Goal: Information Seeking & Learning: Learn about a topic

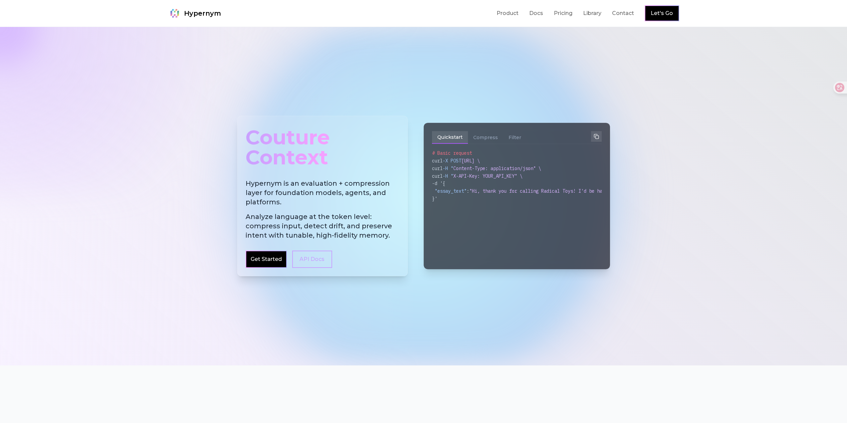
drag, startPoint x: 0, startPoint y: 0, endPoint x: 286, endPoint y: 172, distance: 333.4
click at [286, 172] on div "Couture Context Hypernym is an evaluation + compression layer for foundation mo…" at bounding box center [322, 196] width 170 height 160
click at [601, 73] on div at bounding box center [423, 196] width 847 height 338
click at [567, 16] on link "Pricing" at bounding box center [563, 13] width 19 height 8
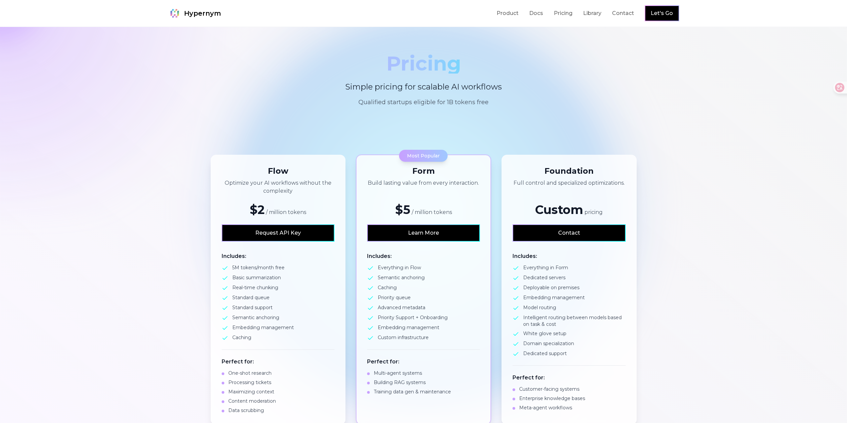
drag, startPoint x: 373, startPoint y: 143, endPoint x: 300, endPoint y: 149, distance: 72.8
click at [300, 149] on section "Flow Optimize your AI workflows without the complexity $2 / million tokens Requ…" at bounding box center [423, 289] width 847 height 312
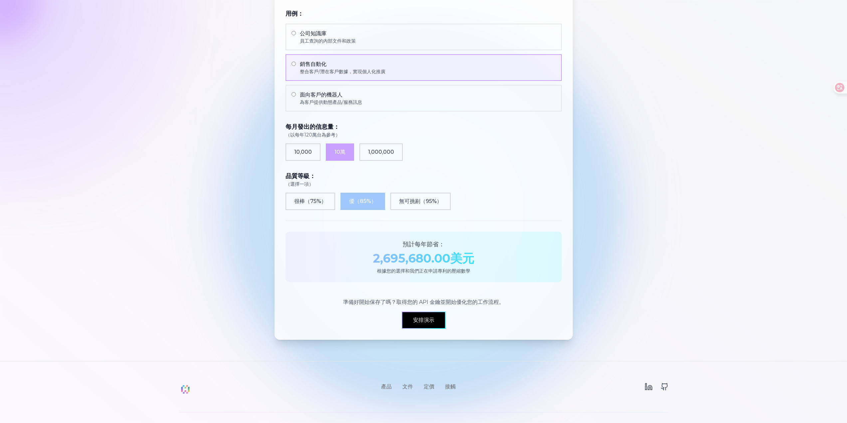
scroll to position [458, 0]
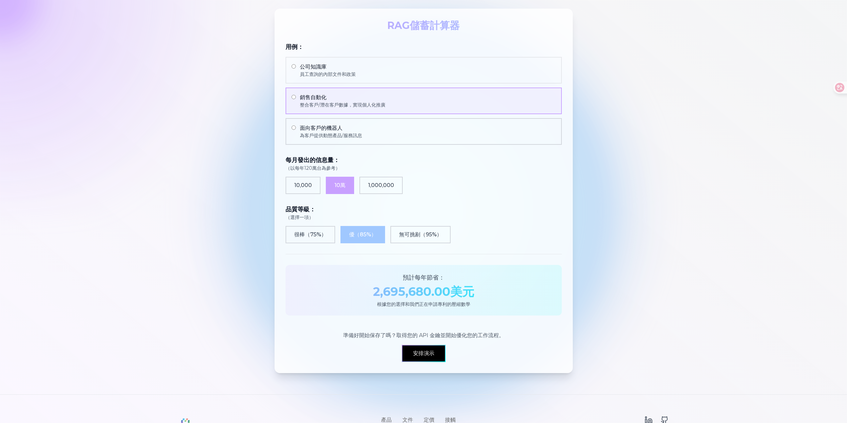
click at [365, 130] on label "面向客戶的機器人 為客戶提供動態產品/服務訊息" at bounding box center [423, 131] width 276 height 27
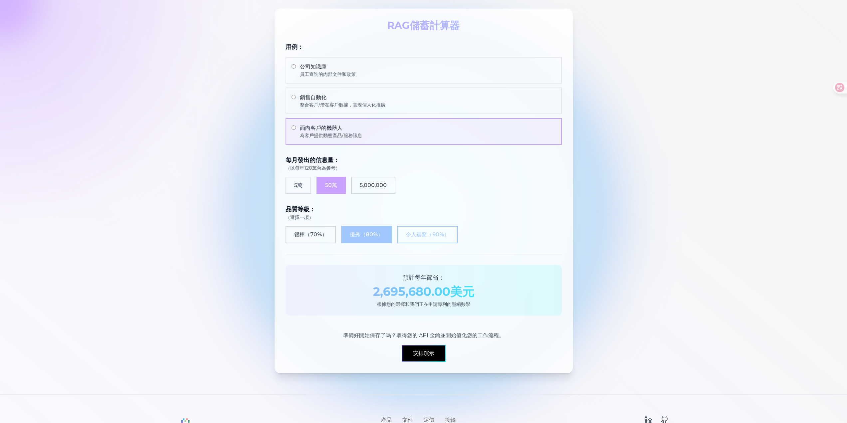
click at [426, 237] on font "令人震驚" at bounding box center [416, 234] width 21 height 6
click at [382, 239] on button "優秀 （ 80 %）" at bounding box center [366, 234] width 51 height 17
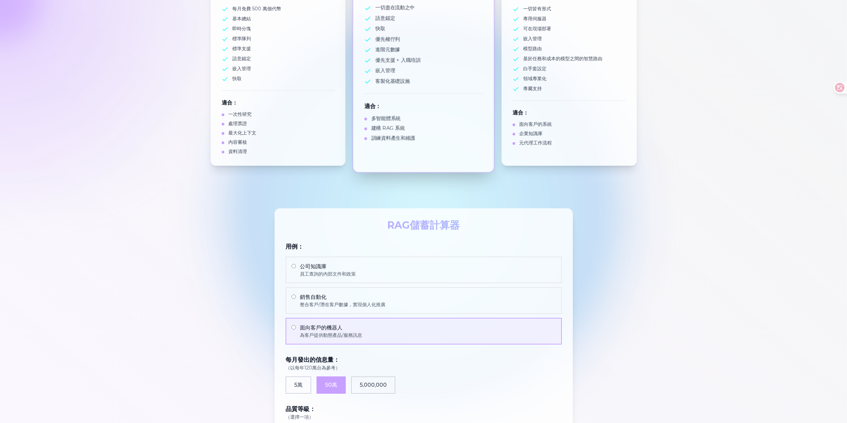
scroll to position [59, 0]
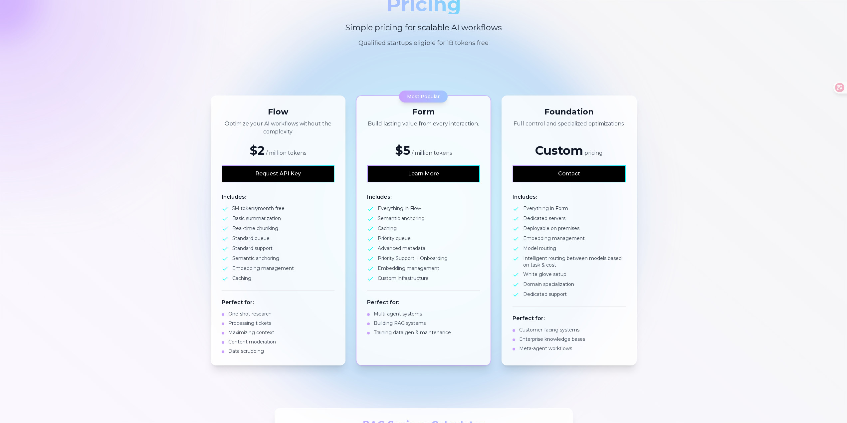
click at [475, 58] on section "Pricing Simple pricing for scalable AI workflows Qualified startups eligible fo…" at bounding box center [423, 21] width 847 height 106
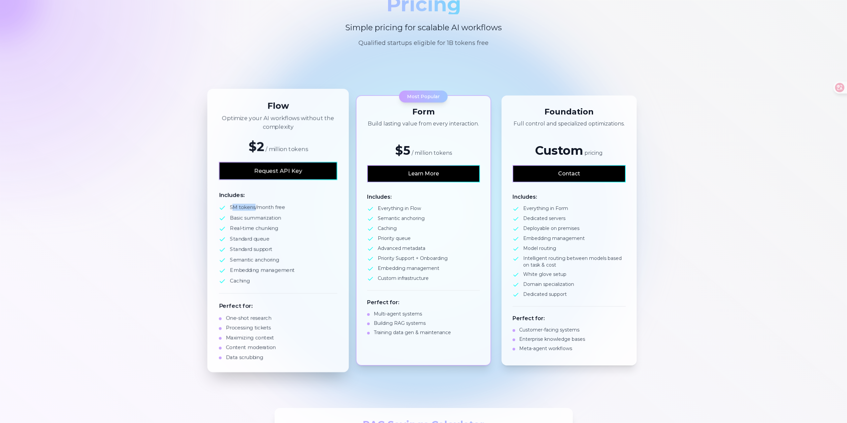
drag, startPoint x: 254, startPoint y: 207, endPoint x: 232, endPoint y: 207, distance: 22.0
click at [232, 207] on span "5M tokens/month free" at bounding box center [257, 207] width 55 height 7
click at [304, 202] on div "Includes: 5M tokens/month free Basic summarization Real-time chunking Standard …" at bounding box center [278, 237] width 118 height 93
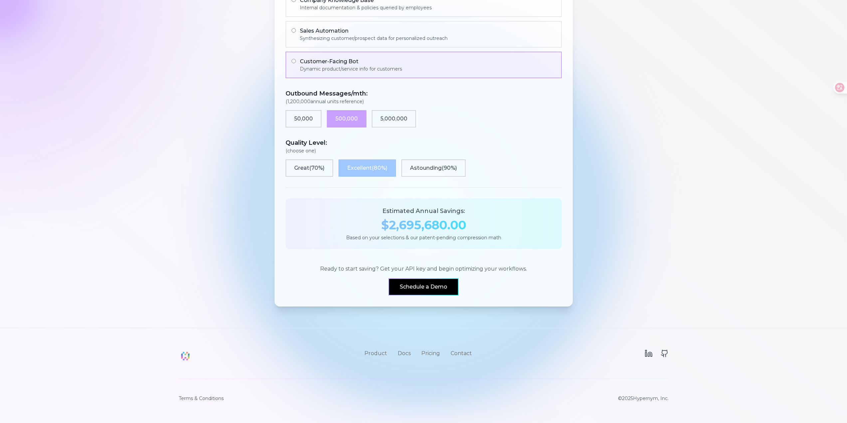
scroll to position [425, 0]
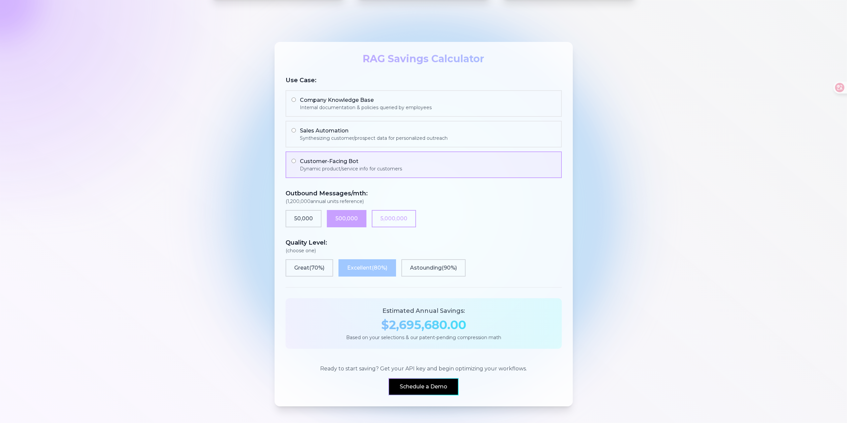
click at [379, 224] on button "5,000,000" at bounding box center [394, 218] width 44 height 17
click at [354, 214] on button "500,000" at bounding box center [347, 218] width 40 height 17
click at [312, 219] on button "50,000" at bounding box center [303, 218] width 36 height 17
click at [363, 219] on button "500,000" at bounding box center [347, 218] width 40 height 17
click at [382, 217] on button "5,000,000" at bounding box center [394, 218] width 44 height 17
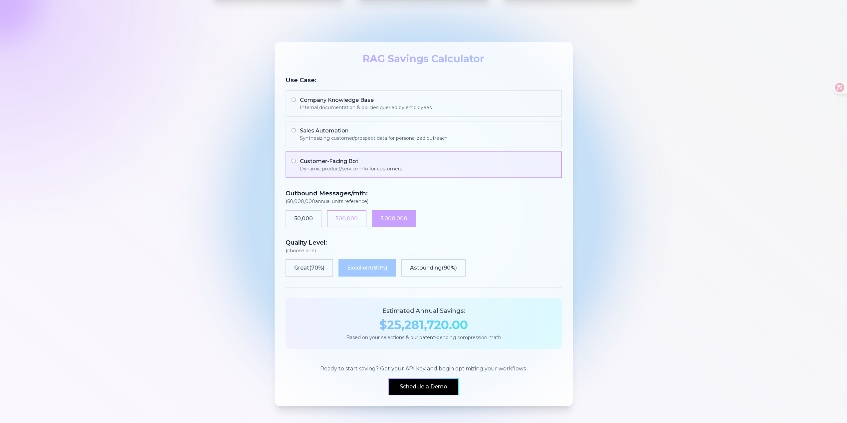
click at [349, 220] on button "500,000" at bounding box center [347, 218] width 40 height 17
click at [390, 224] on button "5,000,000" at bounding box center [394, 218] width 44 height 17
click at [363, 215] on button "500,000" at bounding box center [347, 218] width 40 height 17
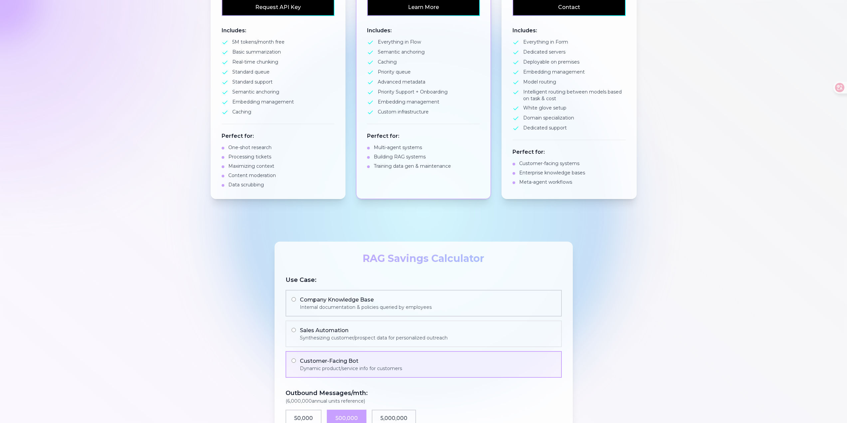
scroll to position [0, 0]
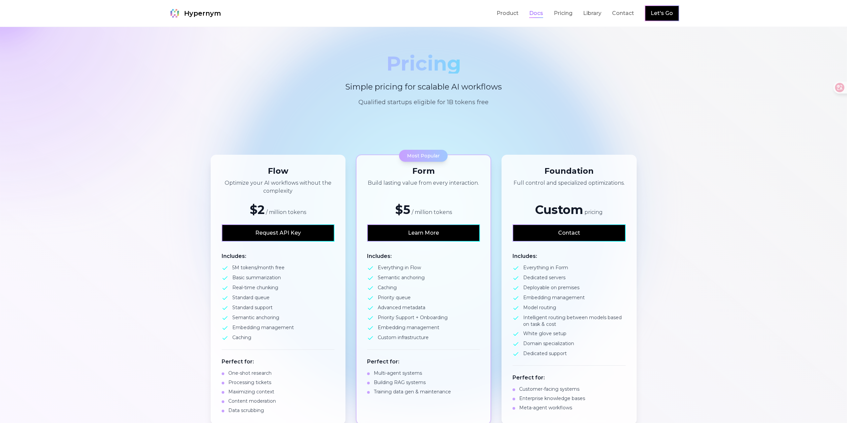
click at [533, 15] on link "Docs" at bounding box center [536, 13] width 14 height 8
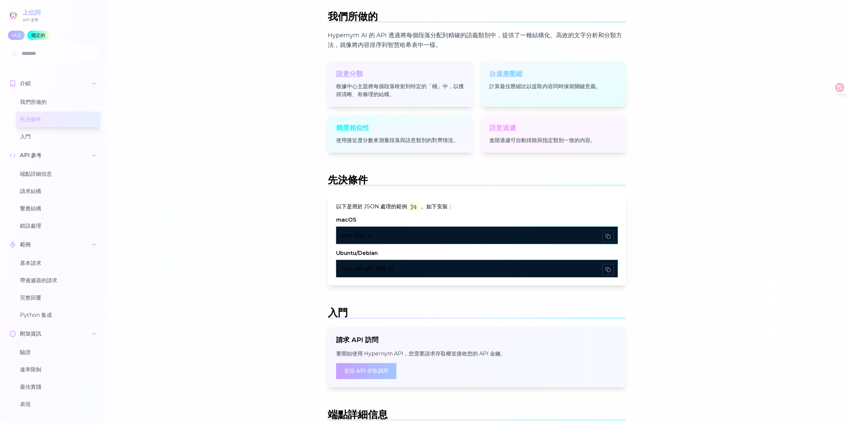
scroll to position [200, 0]
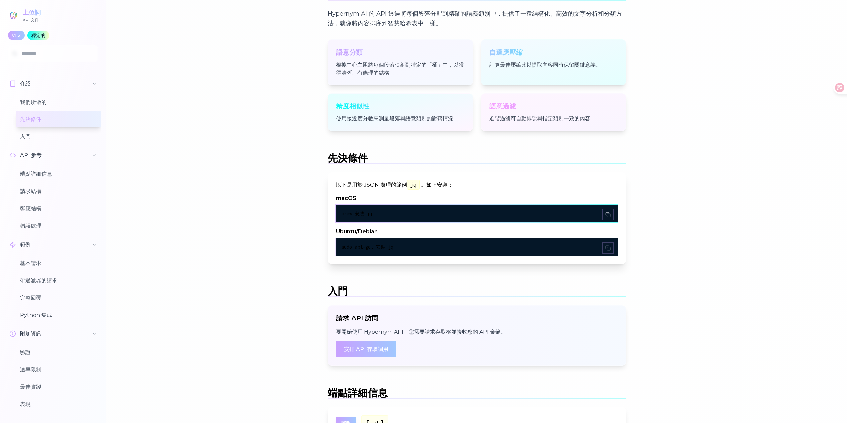
click at [515, 215] on div "brew 安裝 jq" at bounding box center [476, 213] width 271 height 7
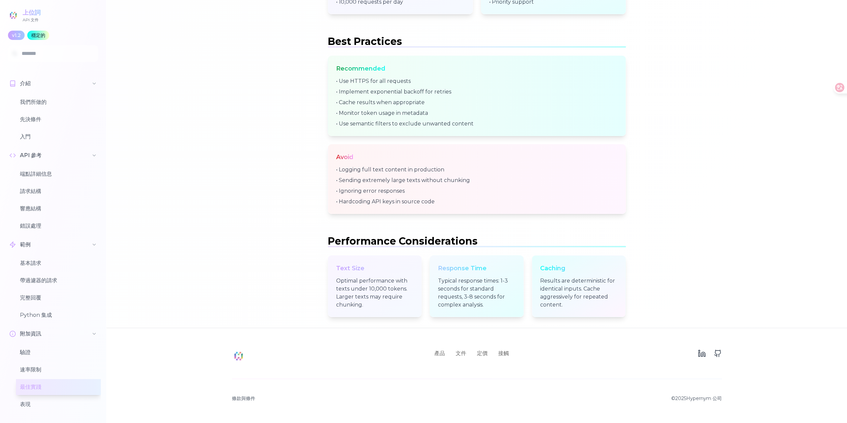
scroll to position [2380, 0]
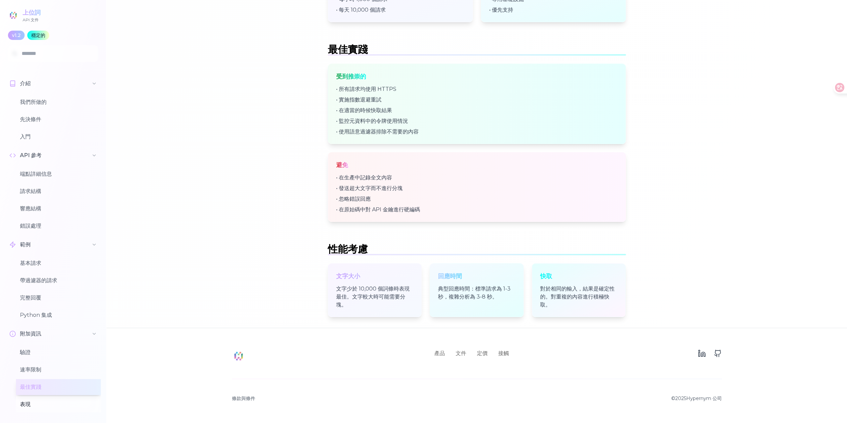
click at [42, 405] on button "表現" at bounding box center [58, 404] width 85 height 16
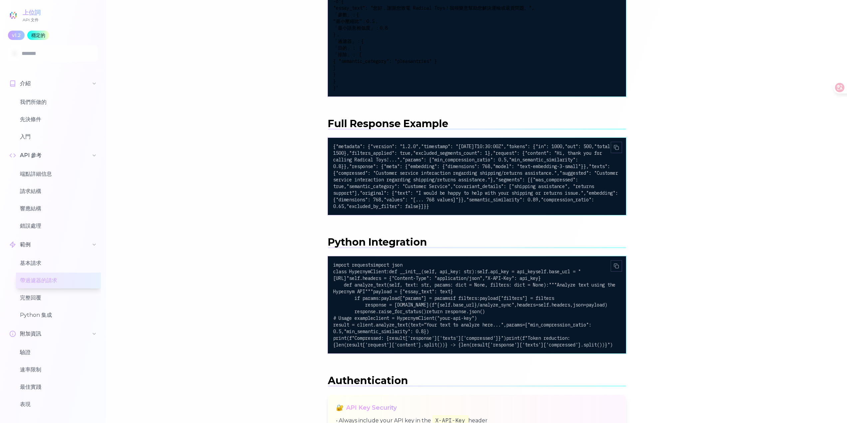
scroll to position [1349, 0]
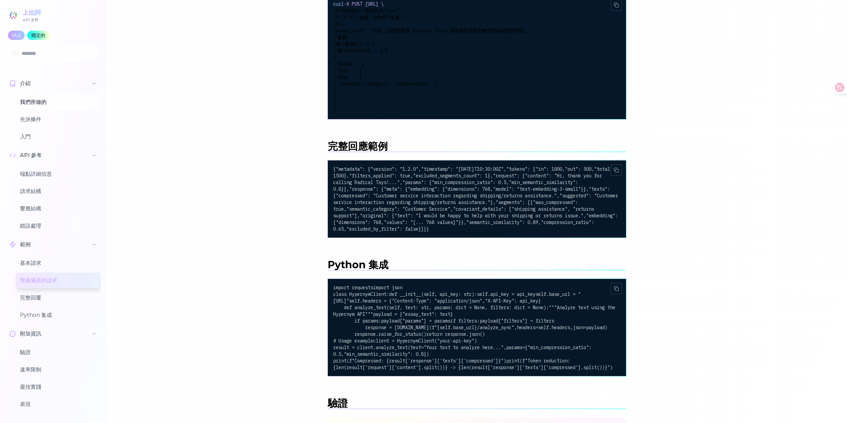
click at [50, 99] on button "我們所做的" at bounding box center [58, 102] width 85 height 16
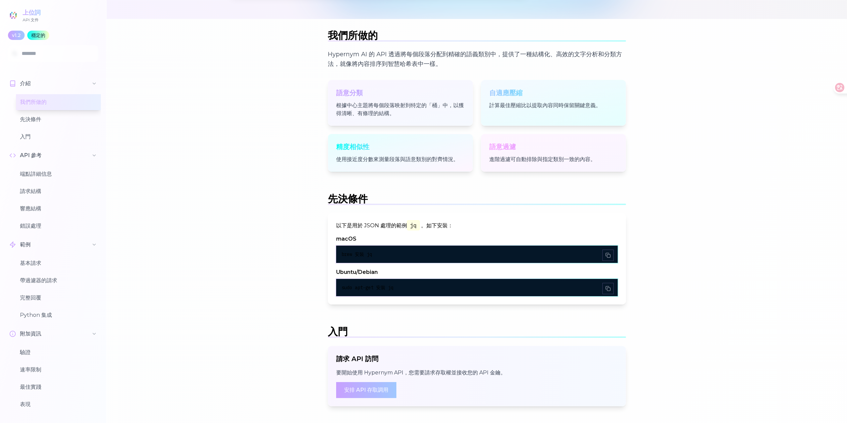
scroll to position [157, 0]
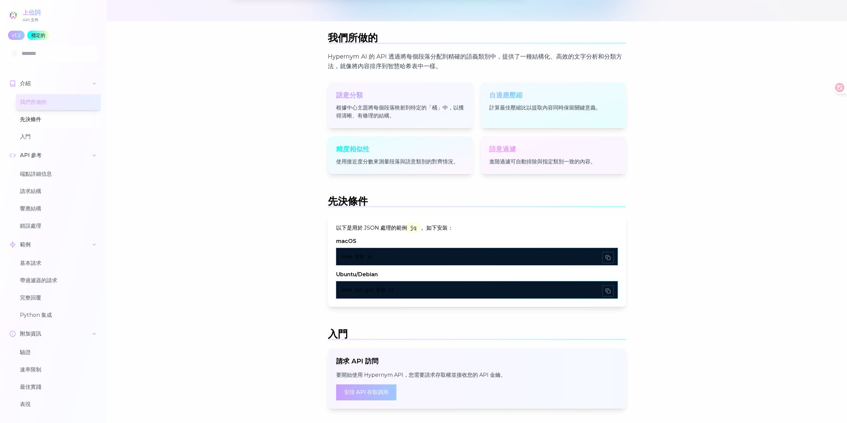
click at [78, 120] on button "先決條件" at bounding box center [58, 119] width 85 height 16
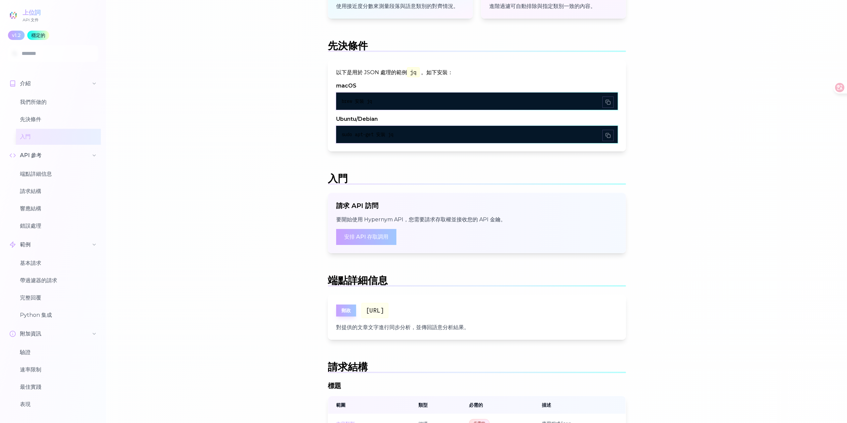
click at [70, 131] on button "入門" at bounding box center [58, 137] width 85 height 16
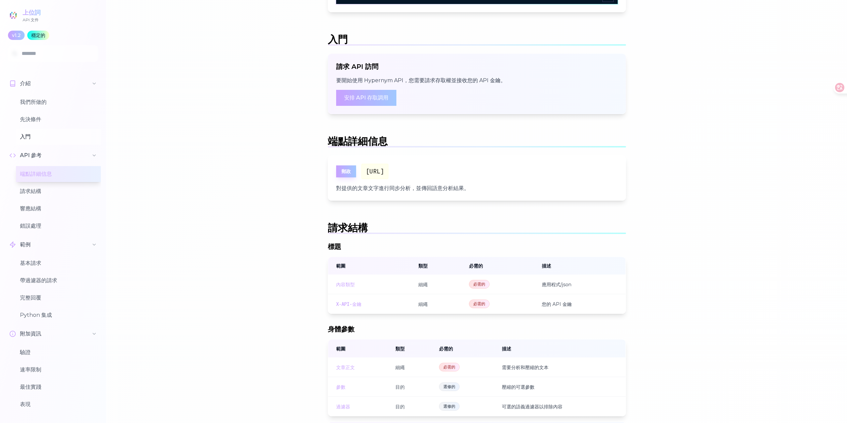
scroll to position [453, 0]
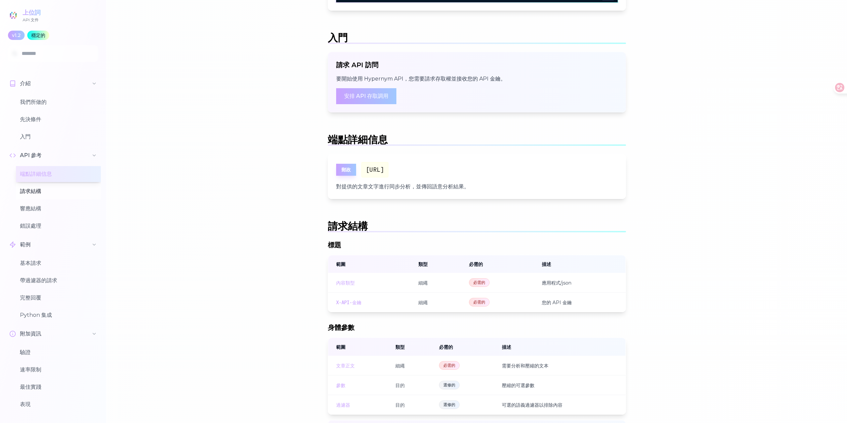
click at [55, 188] on button "請求結構" at bounding box center [58, 191] width 85 height 16
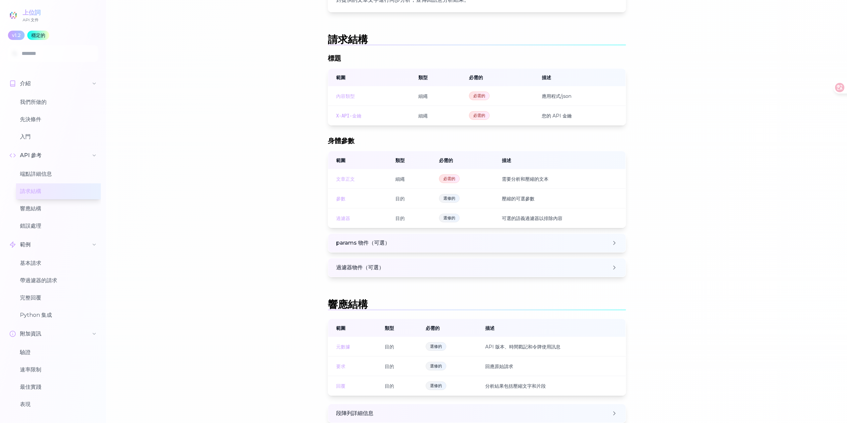
scroll to position [641, 0]
click at [45, 208] on button "響應結構" at bounding box center [58, 209] width 85 height 16
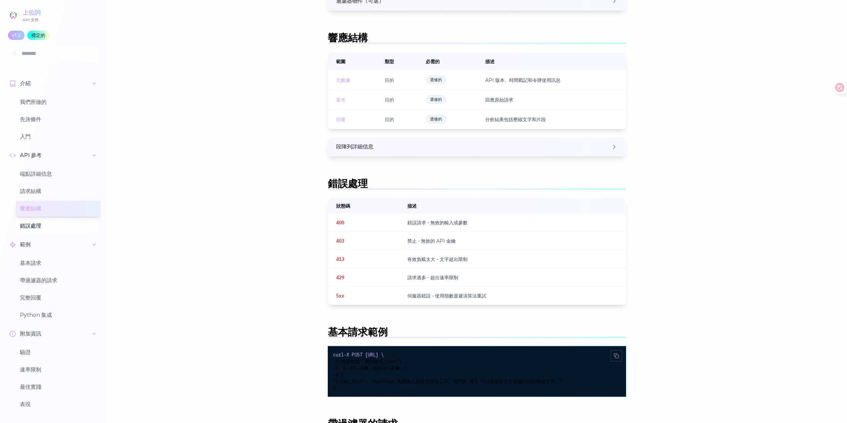
click at [38, 230] on button "錯誤處理" at bounding box center [58, 226] width 85 height 16
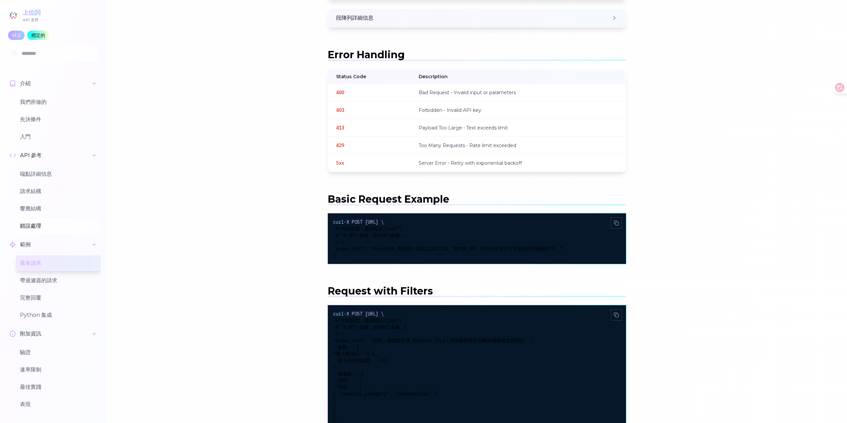
scroll to position [1036, 0]
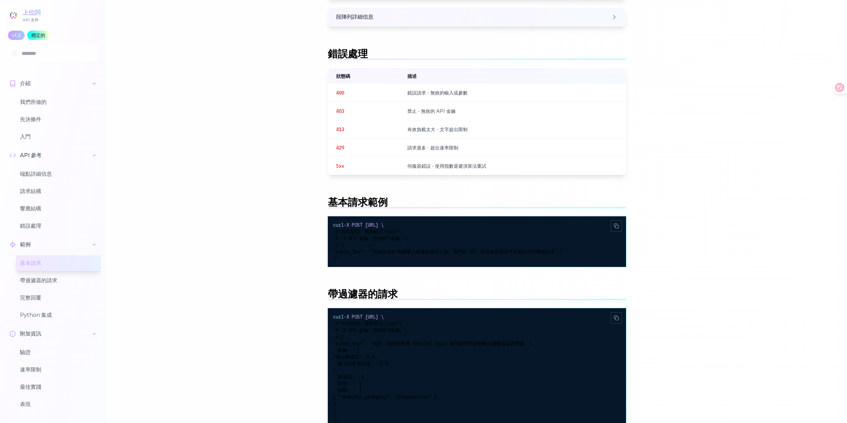
click at [47, 271] on button "基本請求" at bounding box center [58, 263] width 85 height 16
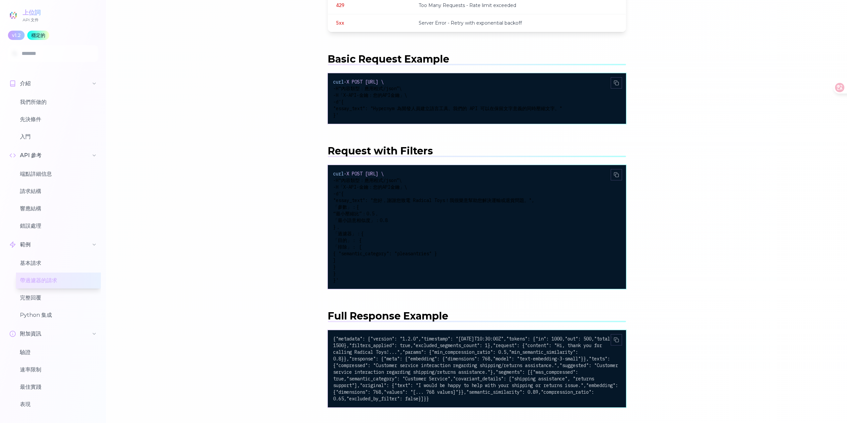
click at [57, 283] on button "帶過濾器的請求" at bounding box center [58, 281] width 85 height 16
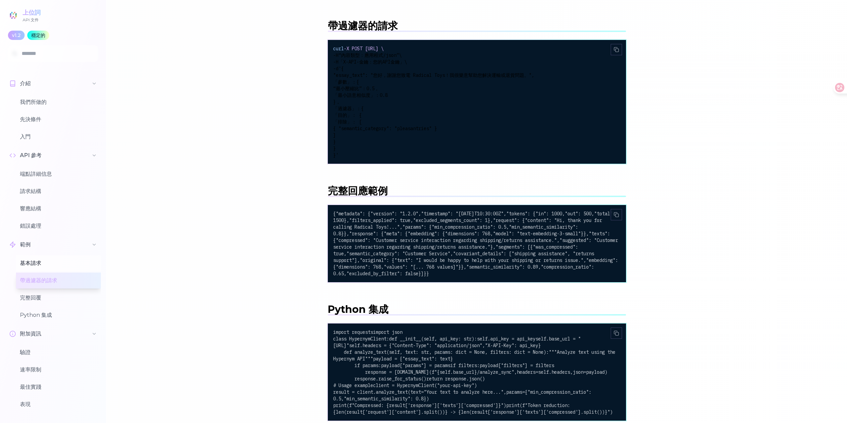
click at [68, 258] on button "基本請求" at bounding box center [58, 263] width 85 height 16
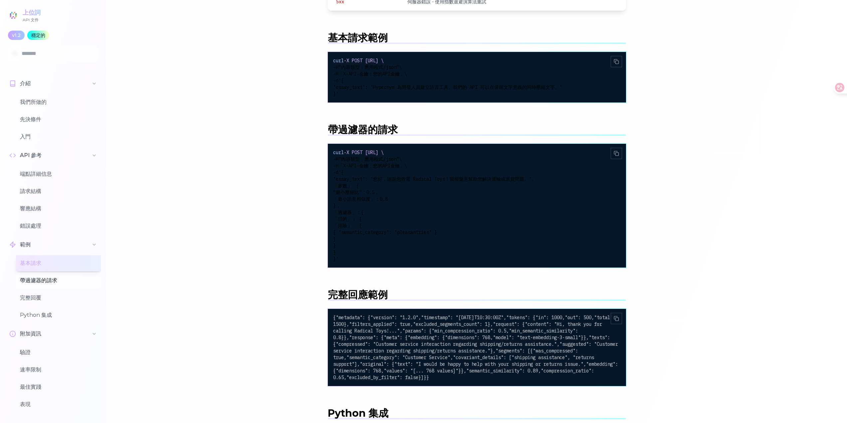
click at [64, 277] on button "帶過濾器的請求" at bounding box center [58, 281] width 85 height 16
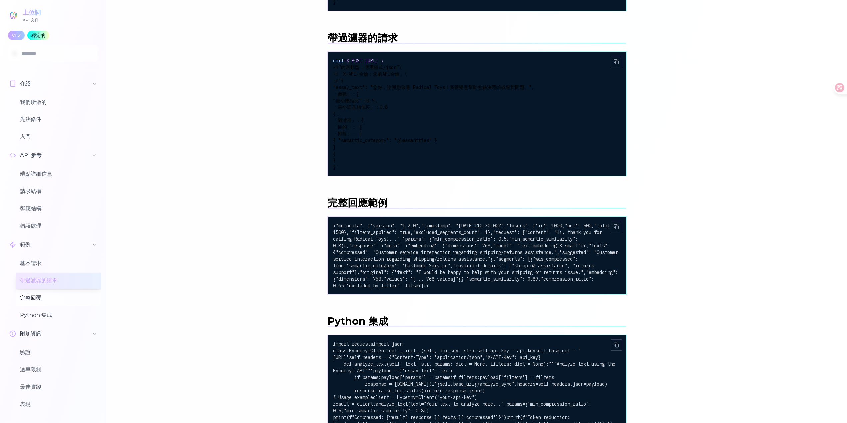
click at [60, 297] on button "完整回覆" at bounding box center [58, 298] width 85 height 16
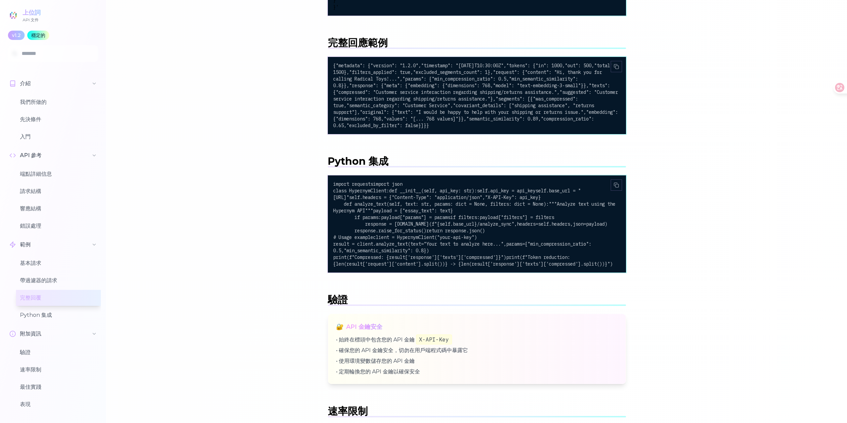
scroll to position [1457, 0]
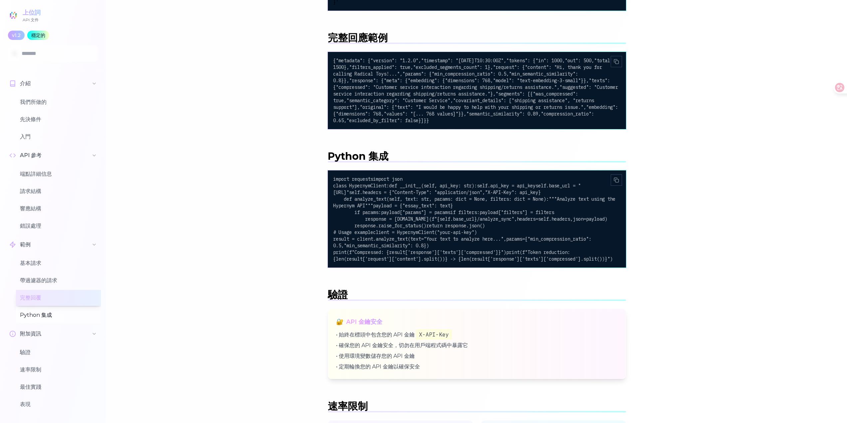
click at [62, 307] on button "Python 集成" at bounding box center [58, 315] width 85 height 16
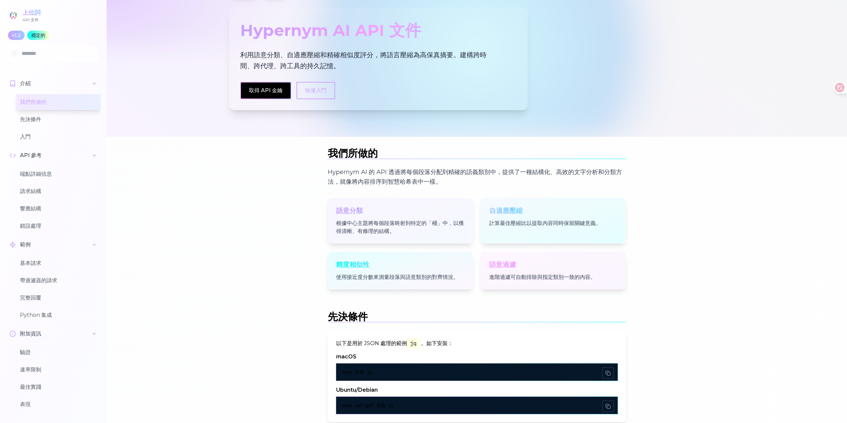
scroll to position [0, 0]
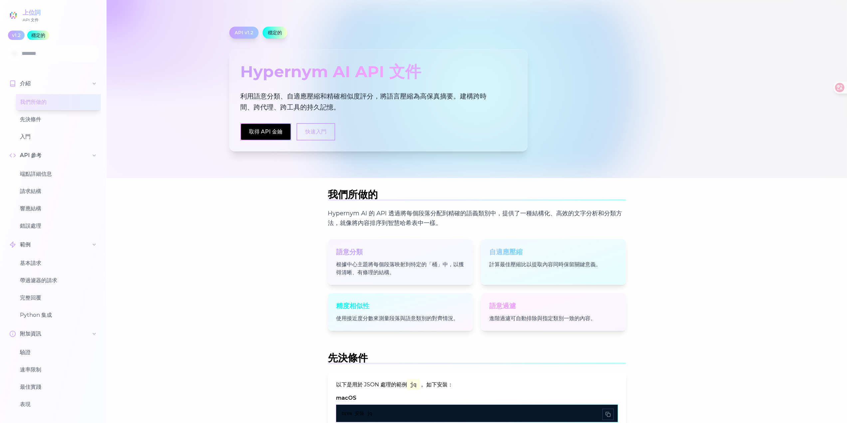
click at [242, 34] on font "API v1.2" at bounding box center [244, 33] width 19 height 6
click at [271, 25] on div at bounding box center [476, 89] width 740 height 178
click at [274, 35] on font "穩定的" at bounding box center [275, 33] width 14 height 6
click at [38, 13] on font "上位詞" at bounding box center [32, 12] width 18 height 7
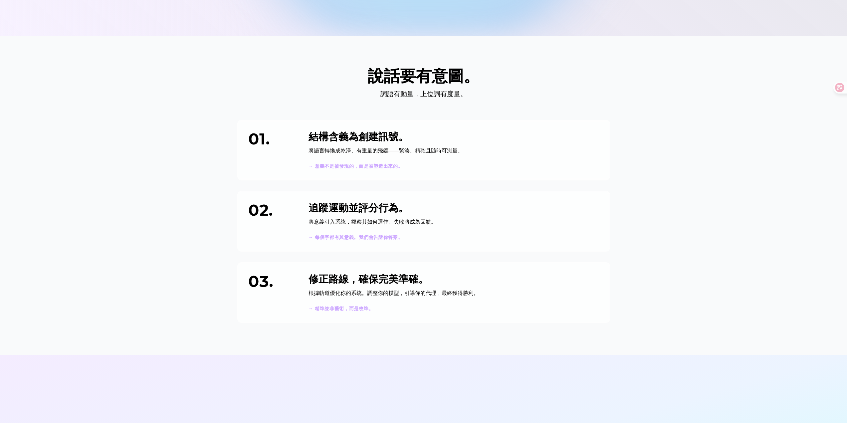
scroll to position [333, 0]
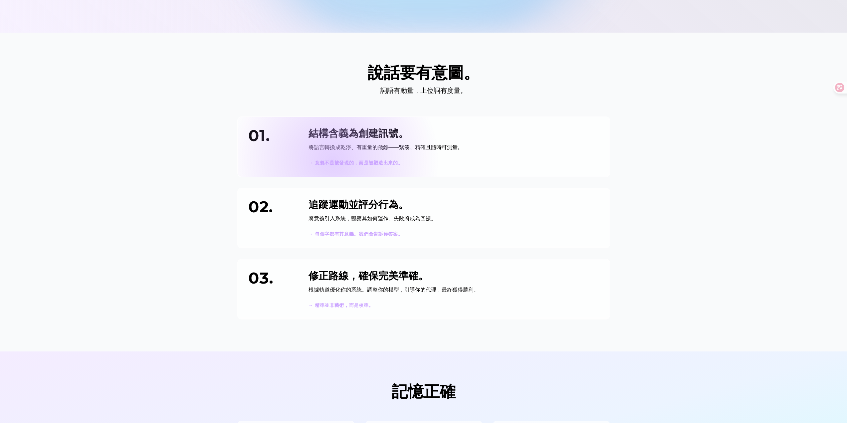
click at [332, 160] on font "→ 意義不是被發現的，而是被塑造出來的。" at bounding box center [355, 163] width 94 height 6
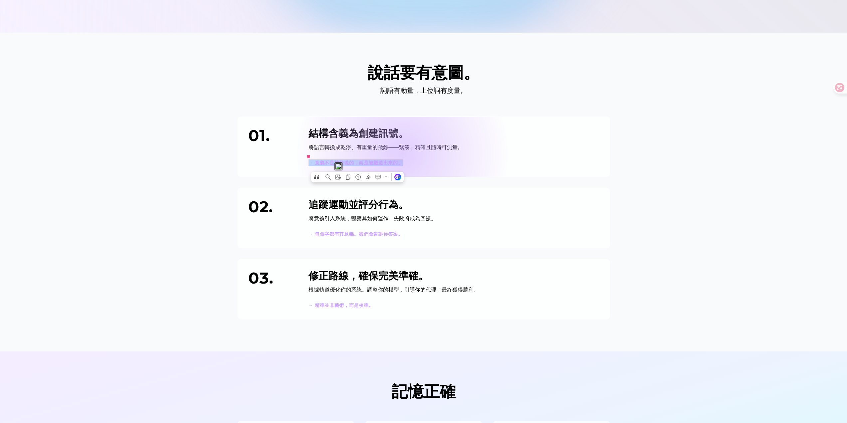
click at [426, 153] on div "結構含義為創建訊號。 將語言轉換成乾淨、有重量的飛鏢——緊湊、精確且隨時可測量。 → 意義不是被發現的，而是被塑造出來的。" at bounding box center [453, 146] width 290 height 39
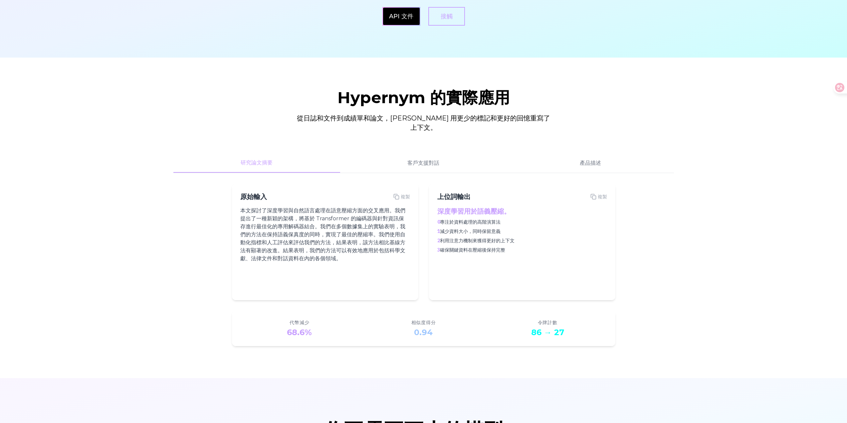
scroll to position [865, 0]
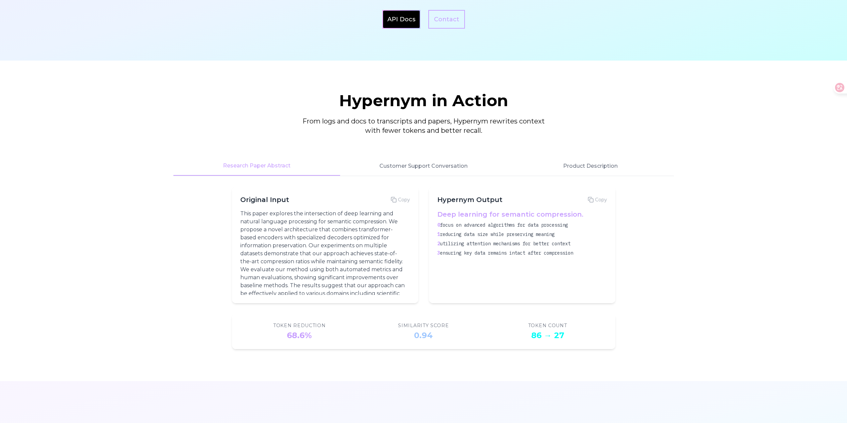
click at [171, 234] on div "Hypernym in Action From logs and docs to transcripts and papers, Hypernym rewri…" at bounding box center [423, 220] width 511 height 257
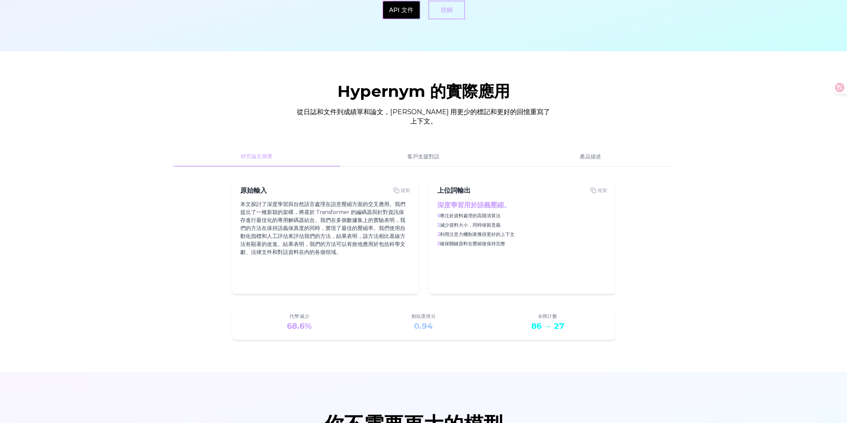
click at [433, 142] on div "Hypernym 的實際應用 從日誌和文件到成績單和論文，[PERSON_NAME] 用更少的標記和更好的回憶重寫了上下文。 研究論文摘要 客戶支援對話 產品…" at bounding box center [423, 211] width 511 height 257
click at [432, 154] on font "客戶支援對話" at bounding box center [423, 156] width 32 height 6
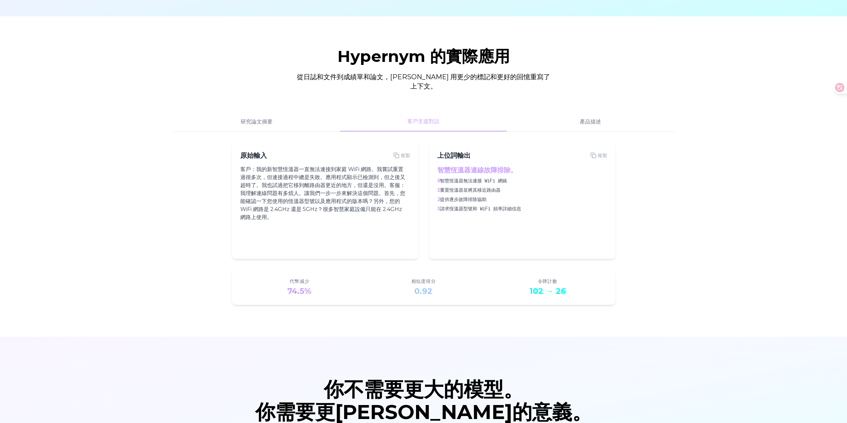
scroll to position [880, 0]
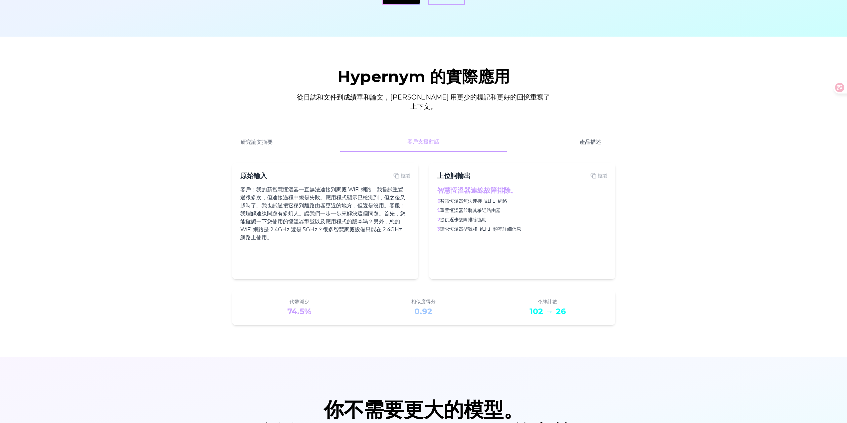
click at [597, 143] on font "產品描述" at bounding box center [590, 142] width 21 height 6
click at [399, 136] on button "客戶支援對話" at bounding box center [423, 141] width 167 height 19
click at [294, 140] on button "研究論文摘要" at bounding box center [256, 141] width 167 height 19
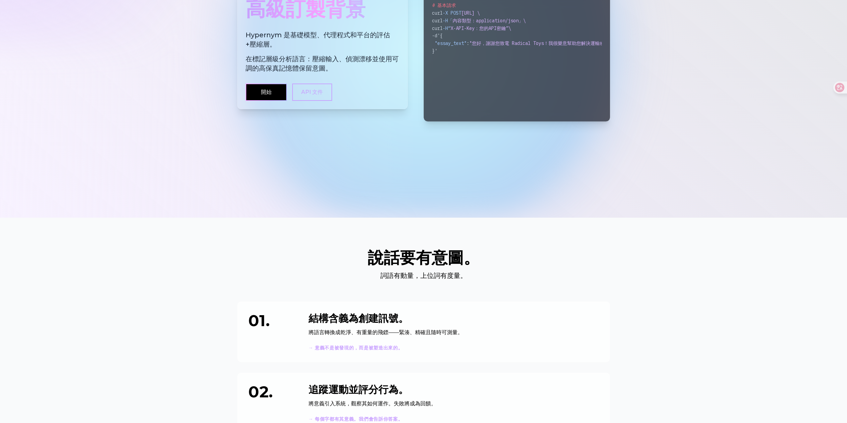
scroll to position [0, 0]
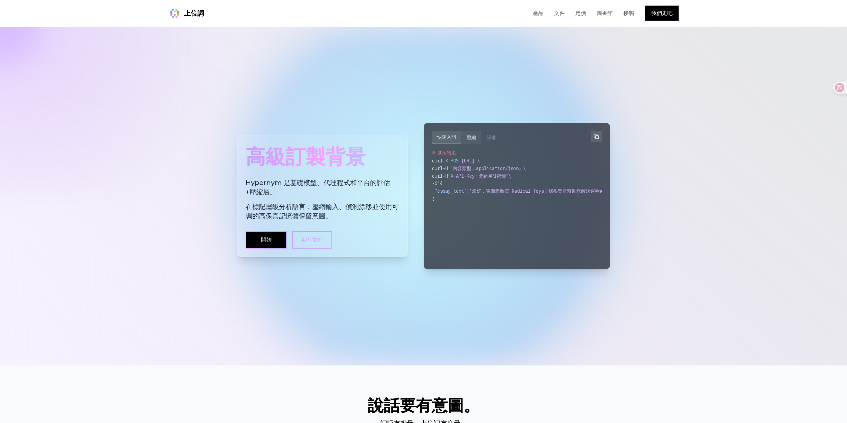
click at [471, 140] on font "壓縮" at bounding box center [470, 137] width 9 height 6
click at [493, 138] on font "篩選" at bounding box center [490, 137] width 9 height 6
click at [581, 13] on font "定價" at bounding box center [580, 13] width 11 height 6
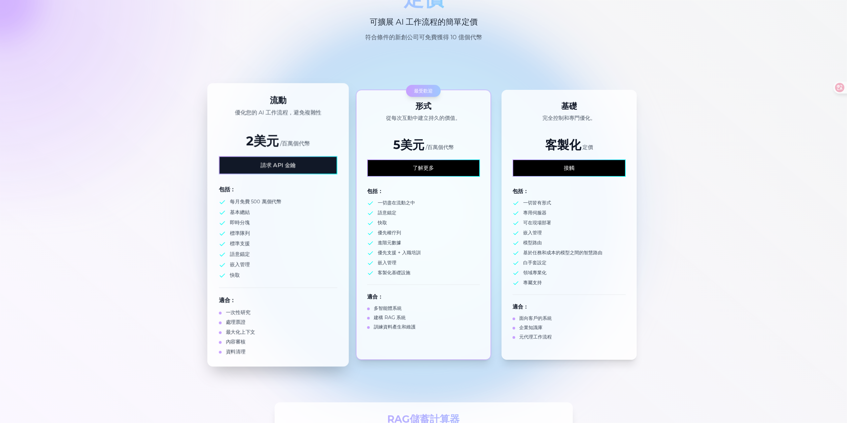
scroll to position [67, 0]
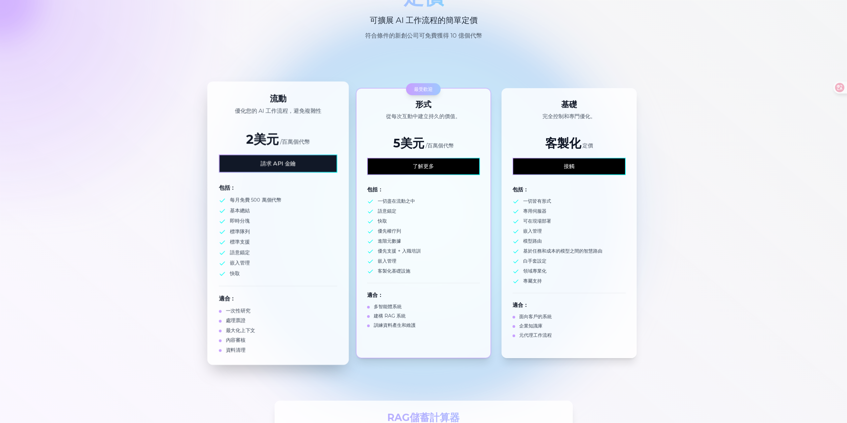
click at [299, 164] on link "請求 API 金鑰" at bounding box center [277, 163] width 117 height 17
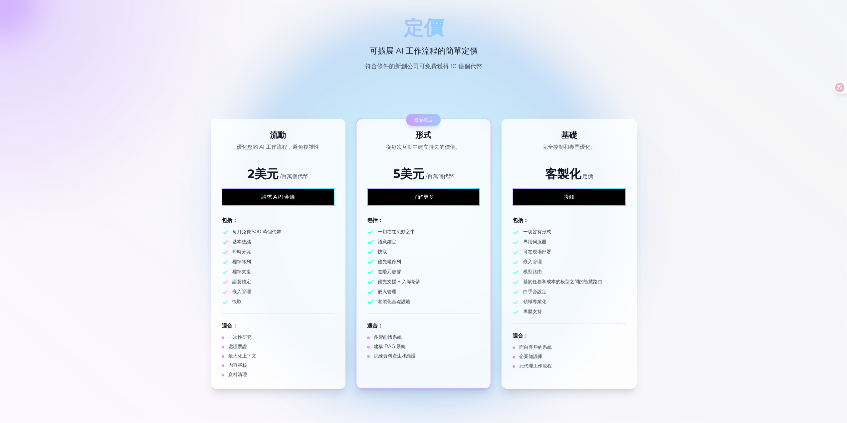
scroll to position [0, 0]
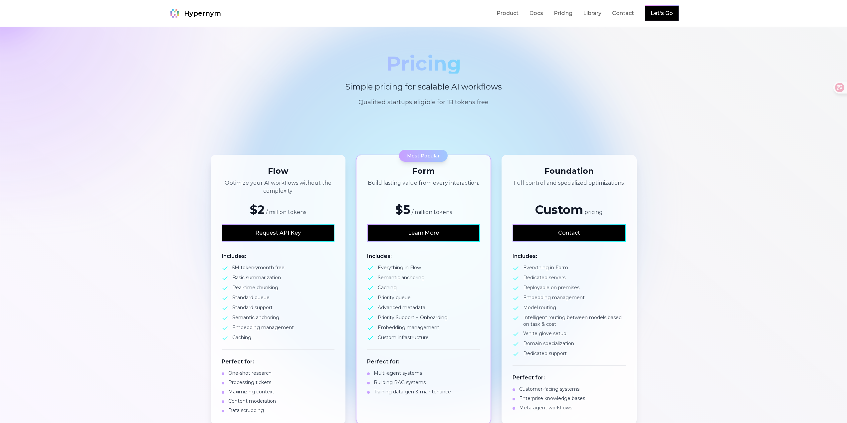
click at [682, 105] on section "Pricing Simple pricing for scalable AI workflows Qualified startups eligible fo…" at bounding box center [423, 80] width 847 height 106
click at [662, 13] on link "Let's Go" at bounding box center [661, 13] width 22 height 8
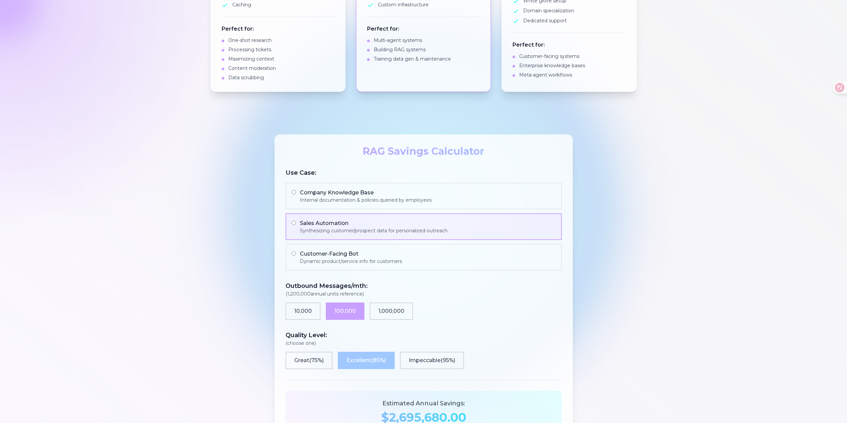
scroll to position [525, 0]
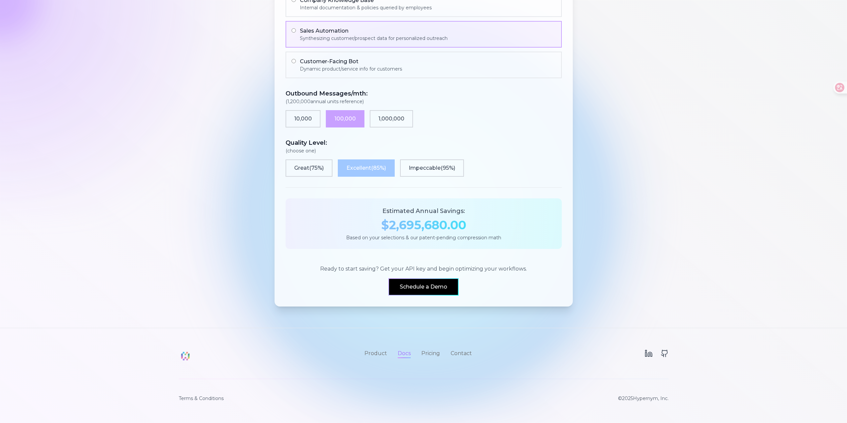
click at [403, 357] on link "Docs" at bounding box center [404, 353] width 13 height 8
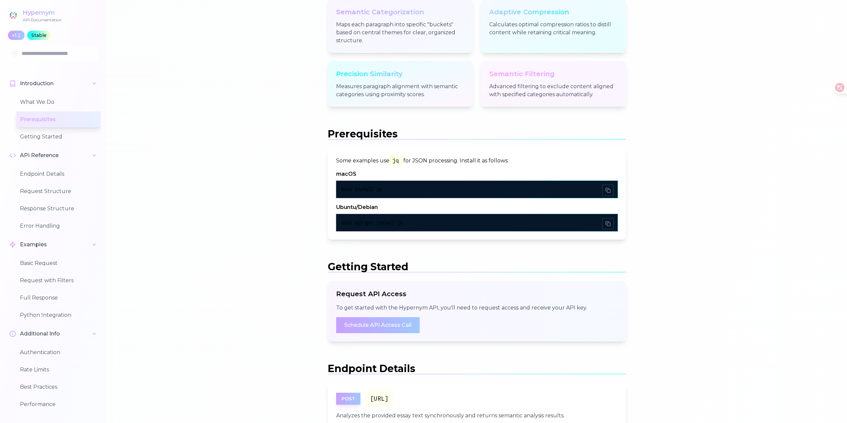
scroll to position [333, 0]
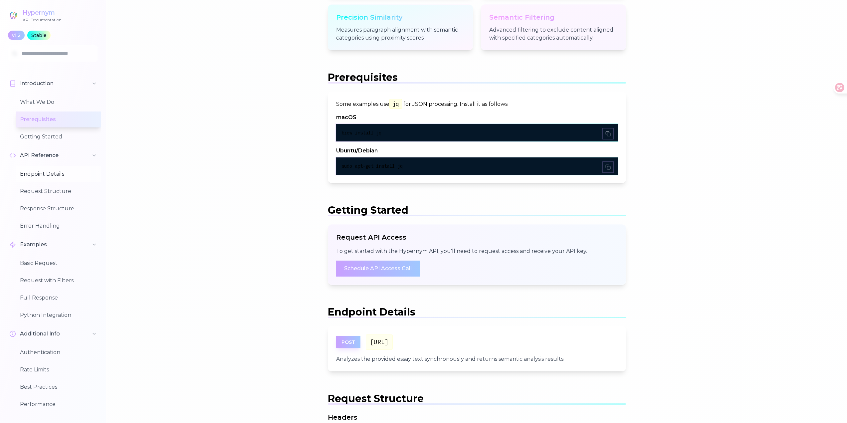
click at [63, 172] on button "Endpoint Details" at bounding box center [58, 174] width 85 height 16
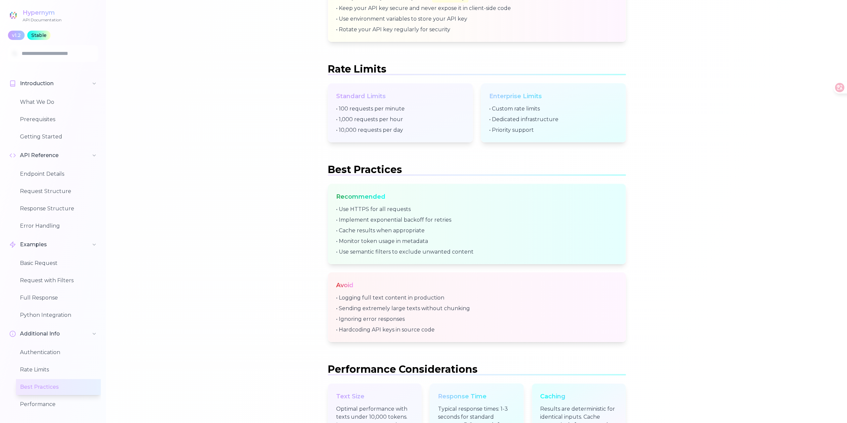
scroll to position [2304, 0]
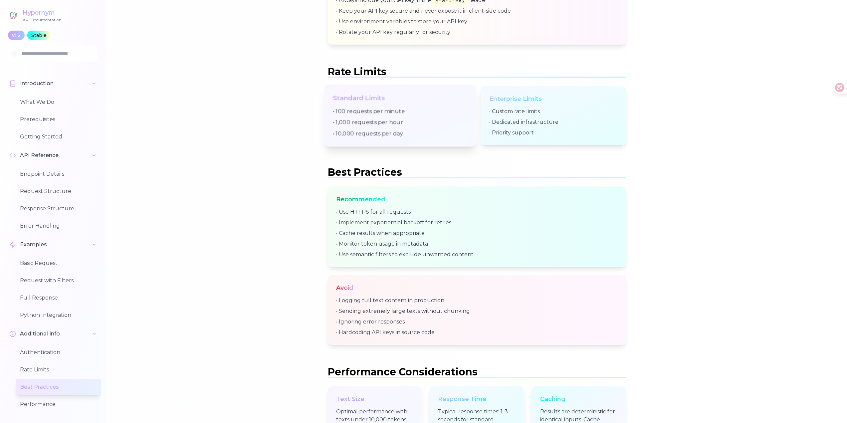
click at [380, 127] on li "• 1,000 requests per hour" at bounding box center [400, 122] width 135 height 8
click at [422, 115] on li "• 100 requests per minute" at bounding box center [400, 111] width 135 height 8
